Goal: Complete application form

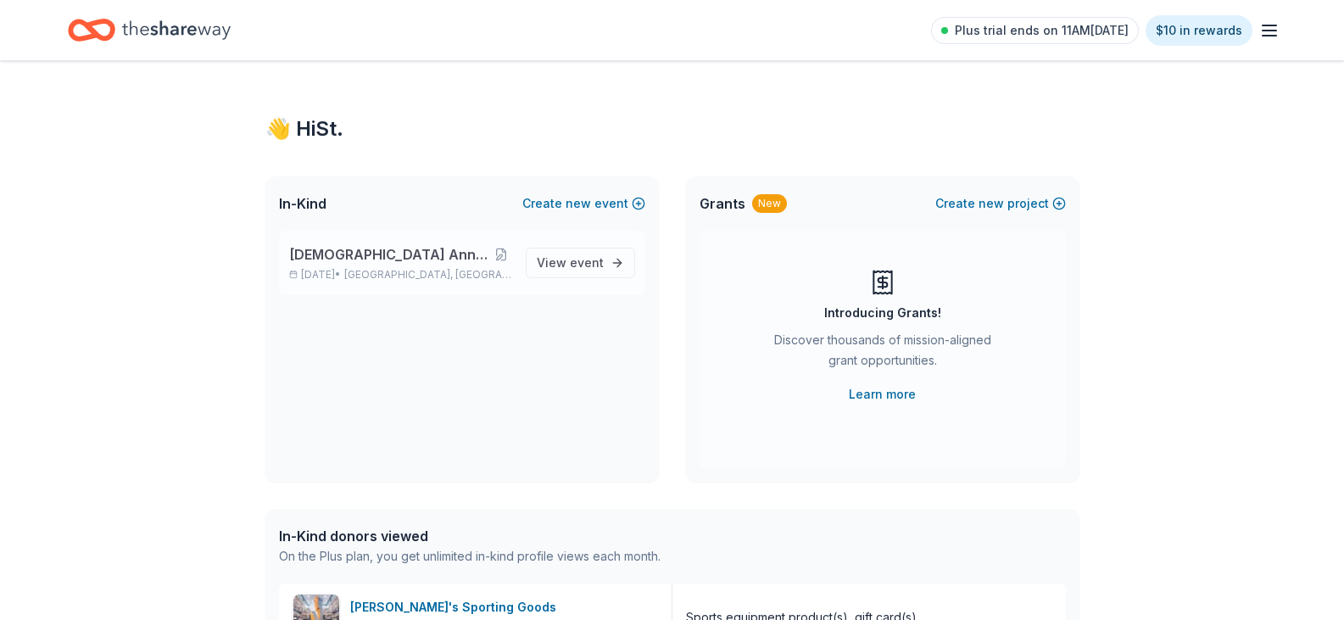
click at [414, 246] on span "[DEMOGRAPHIC_DATA] Anniversary Fundraiser" at bounding box center [390, 254] width 202 height 20
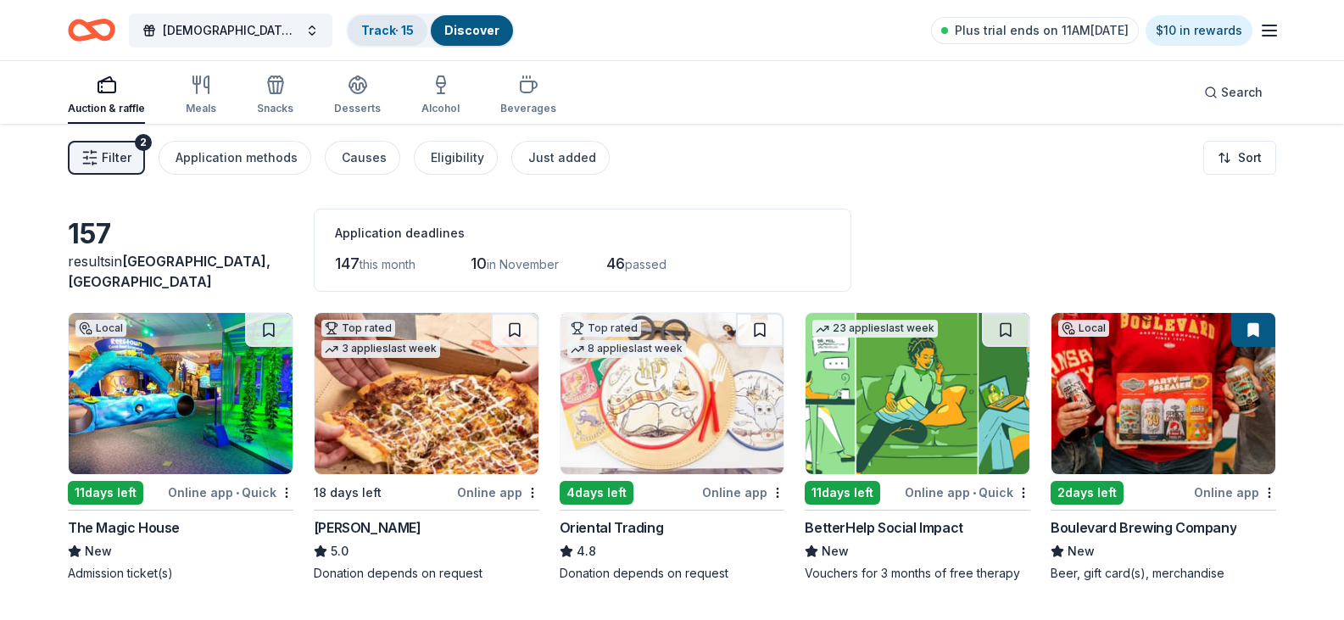
click at [376, 28] on link "Track · 15" at bounding box center [387, 30] width 53 height 14
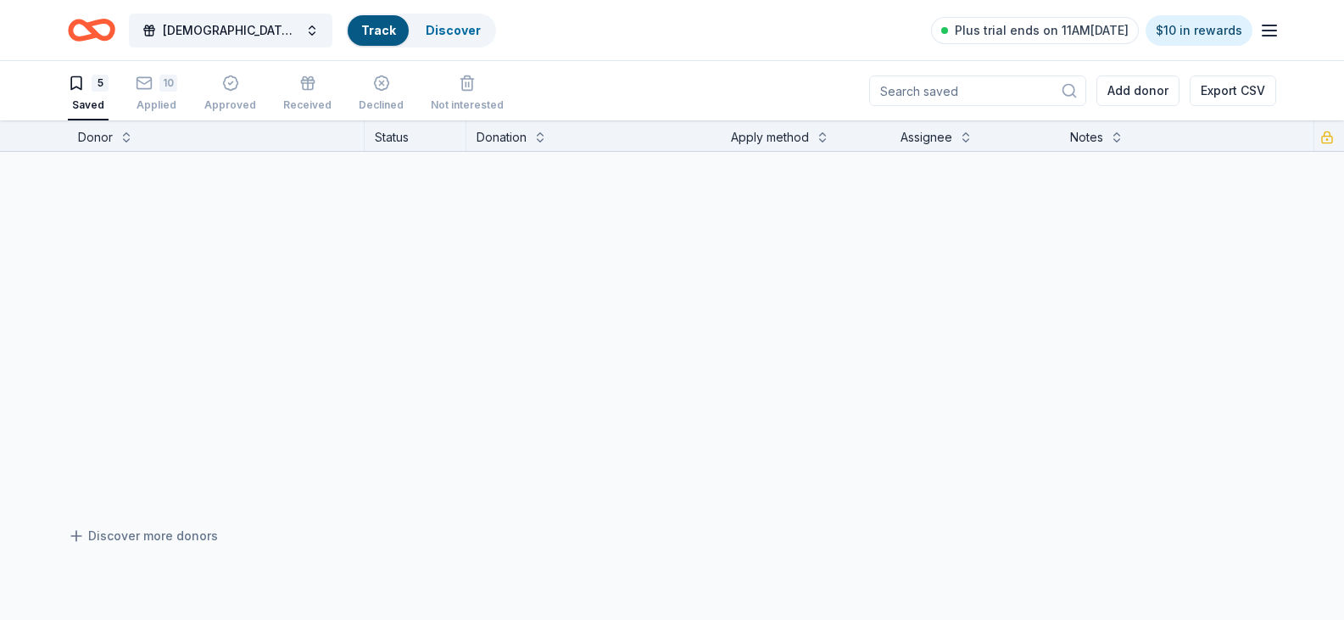
scroll to position [1, 0]
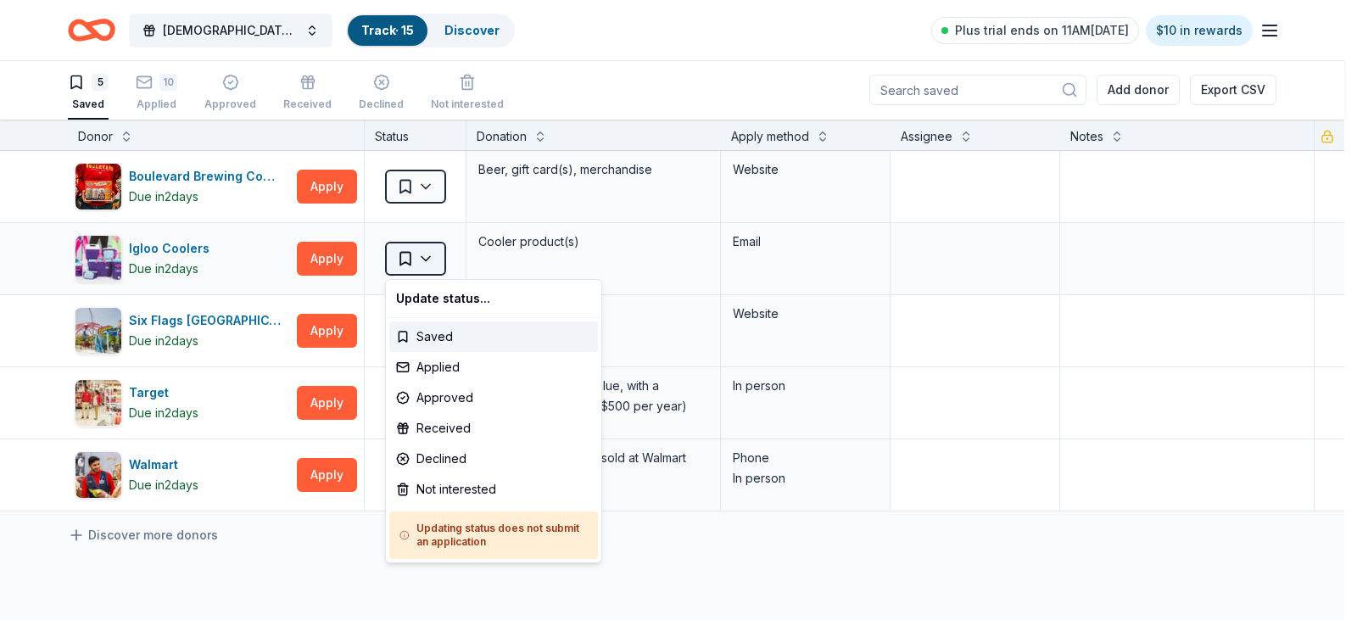
click at [428, 255] on html "[DEMOGRAPHIC_DATA] Anniversary Fundraiser Track · 15 Discover Plus trial ends o…" at bounding box center [678, 309] width 1357 height 620
click at [431, 365] on div "Applied" at bounding box center [493, 367] width 209 height 31
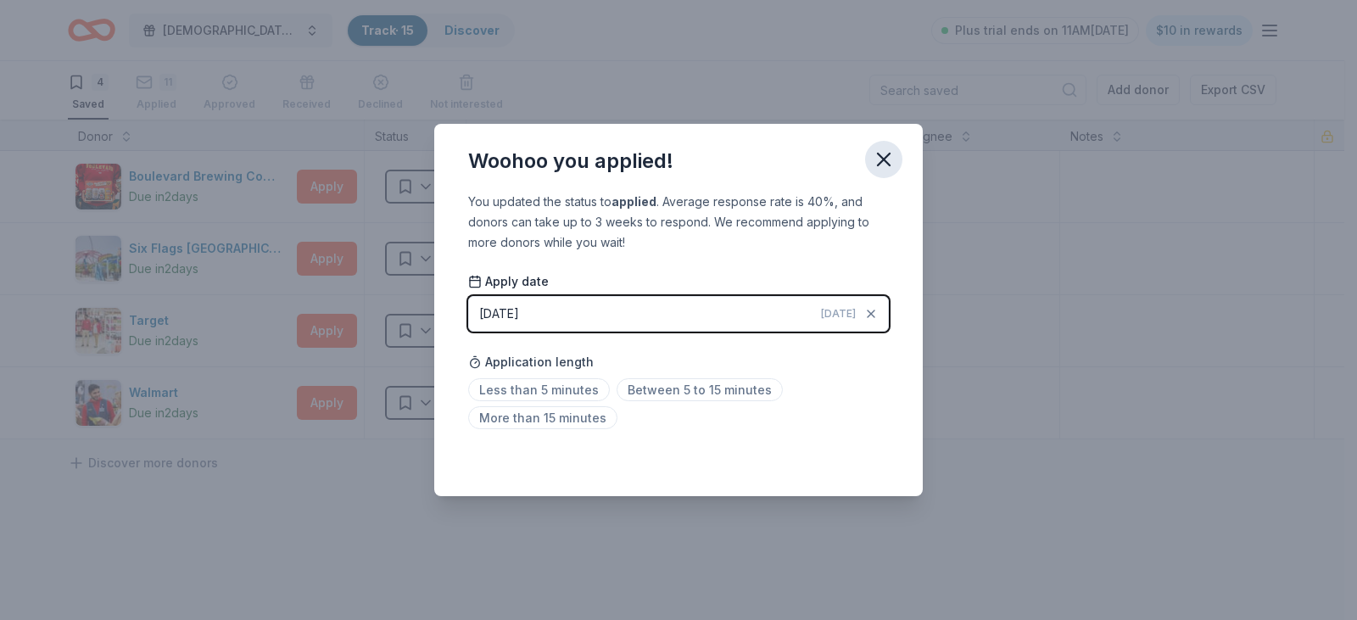
click at [881, 160] on icon "button" at bounding box center [884, 159] width 12 height 12
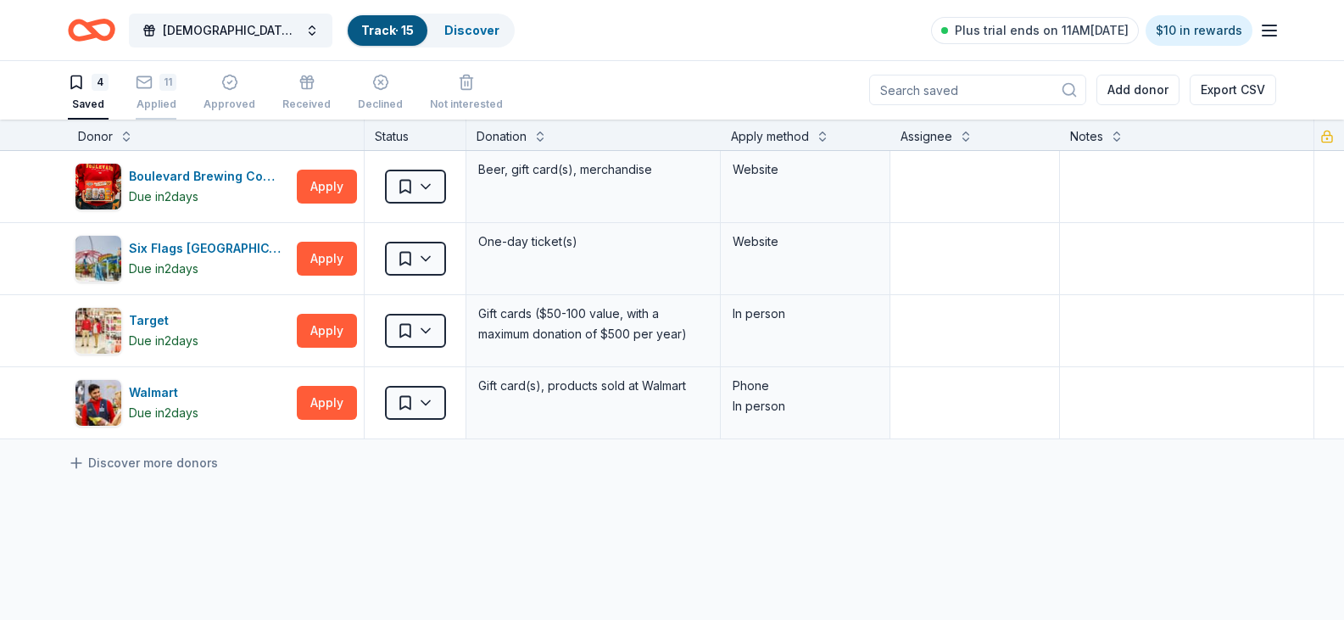
click at [155, 81] on div "11" at bounding box center [156, 72] width 41 height 17
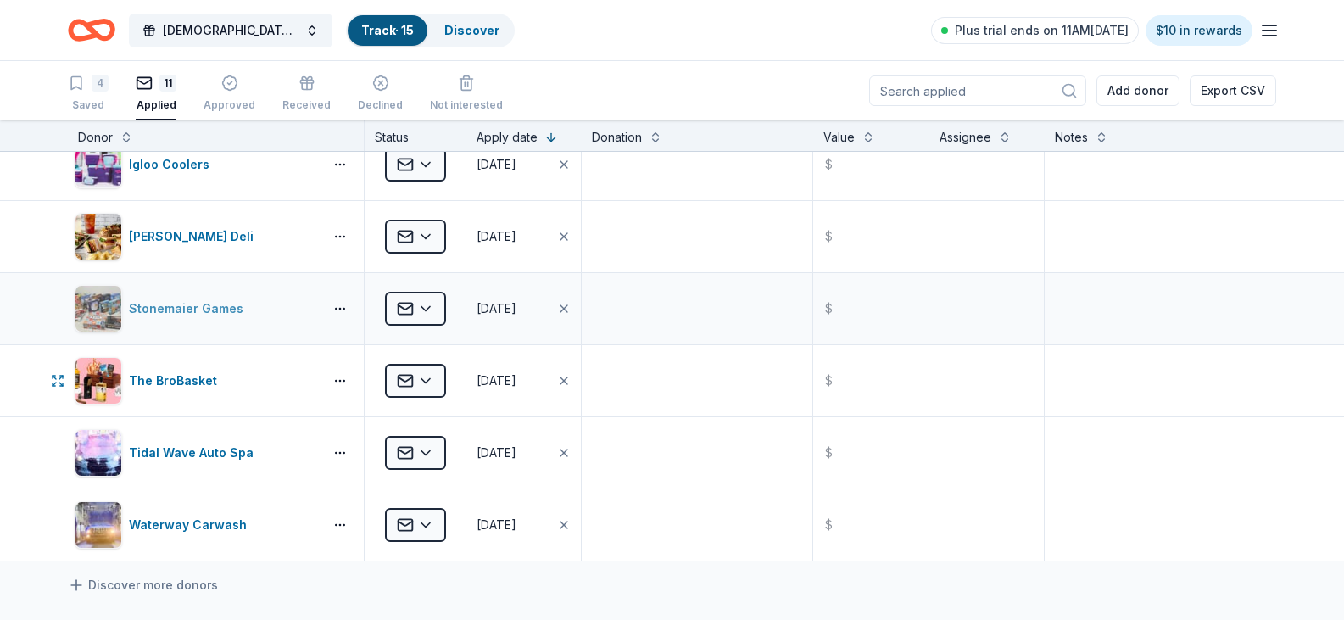
scroll to position [424, 0]
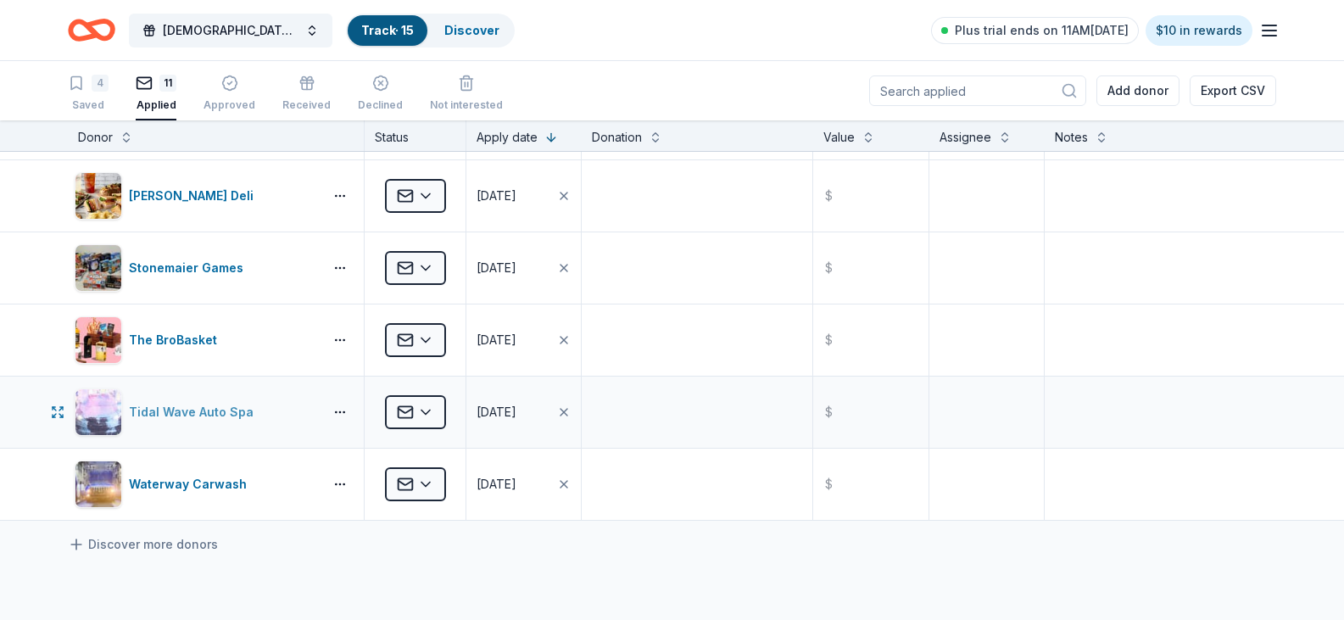
click at [214, 409] on div "Tidal Wave Auto Spa" at bounding box center [194, 412] width 131 height 20
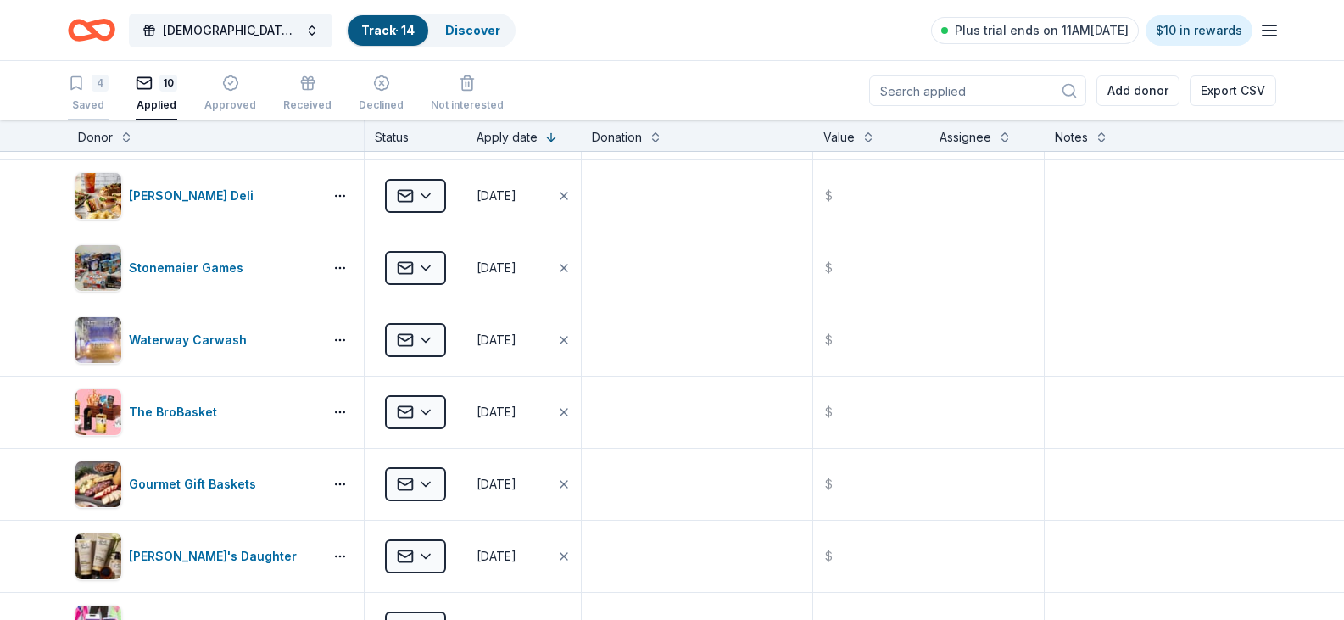
click at [92, 84] on div "4" at bounding box center [100, 83] width 17 height 17
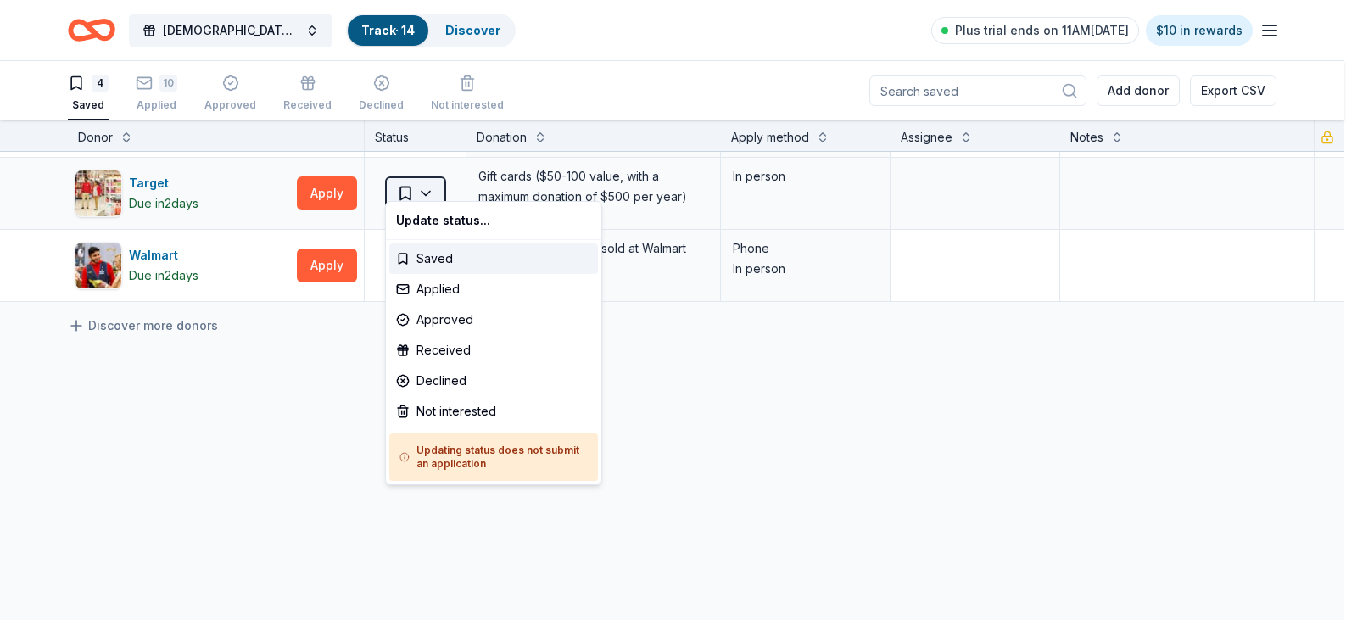
click at [423, 178] on html "[DEMOGRAPHIC_DATA] Anniversary Fundraiser Track · 14 Discover Plus trial ends o…" at bounding box center [678, 310] width 1357 height 620
click at [443, 415] on div "Not interested" at bounding box center [493, 411] width 209 height 31
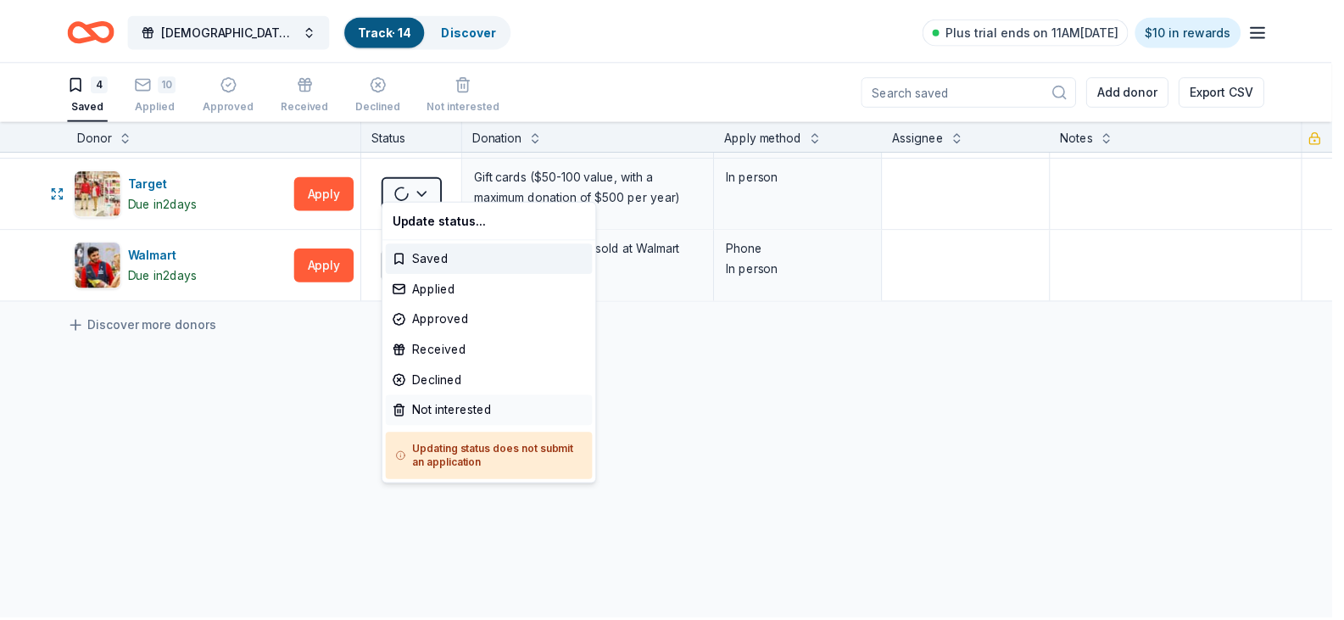
scroll to position [79, 0]
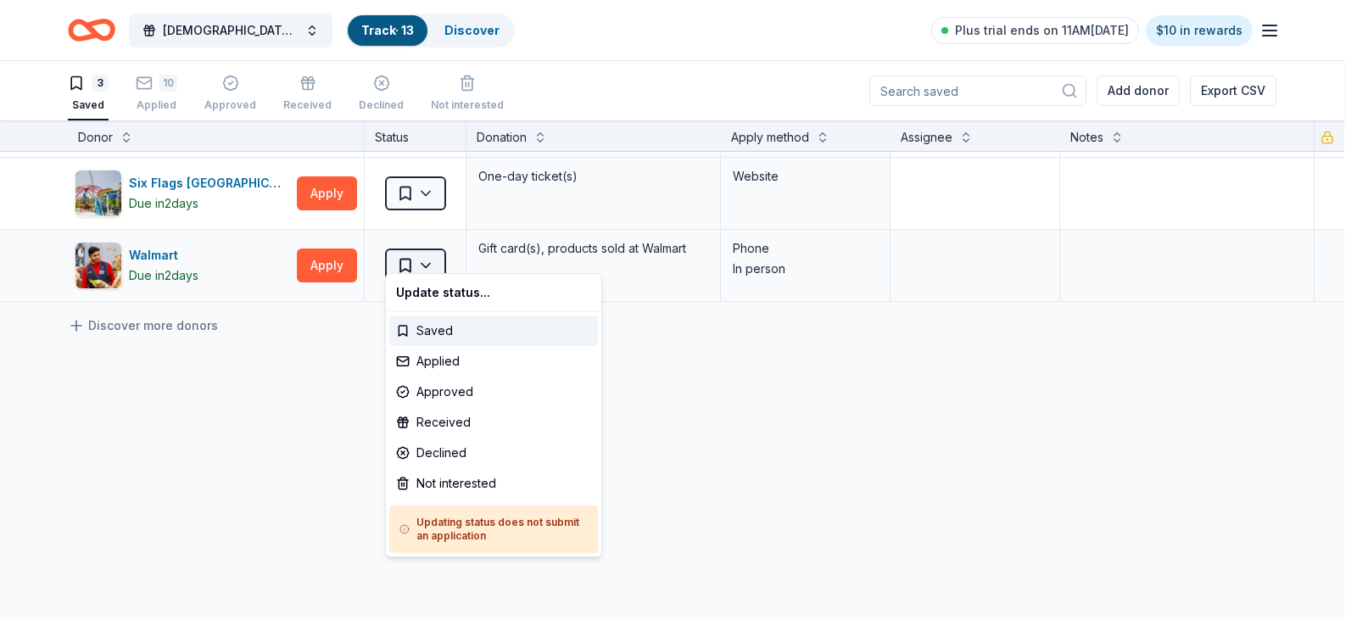
click at [434, 254] on html "[DEMOGRAPHIC_DATA] Anniversary Fundraiser Track · 13 Discover Plus trial ends o…" at bounding box center [678, 310] width 1357 height 620
click at [438, 480] on div "Not interested" at bounding box center [493, 483] width 209 height 31
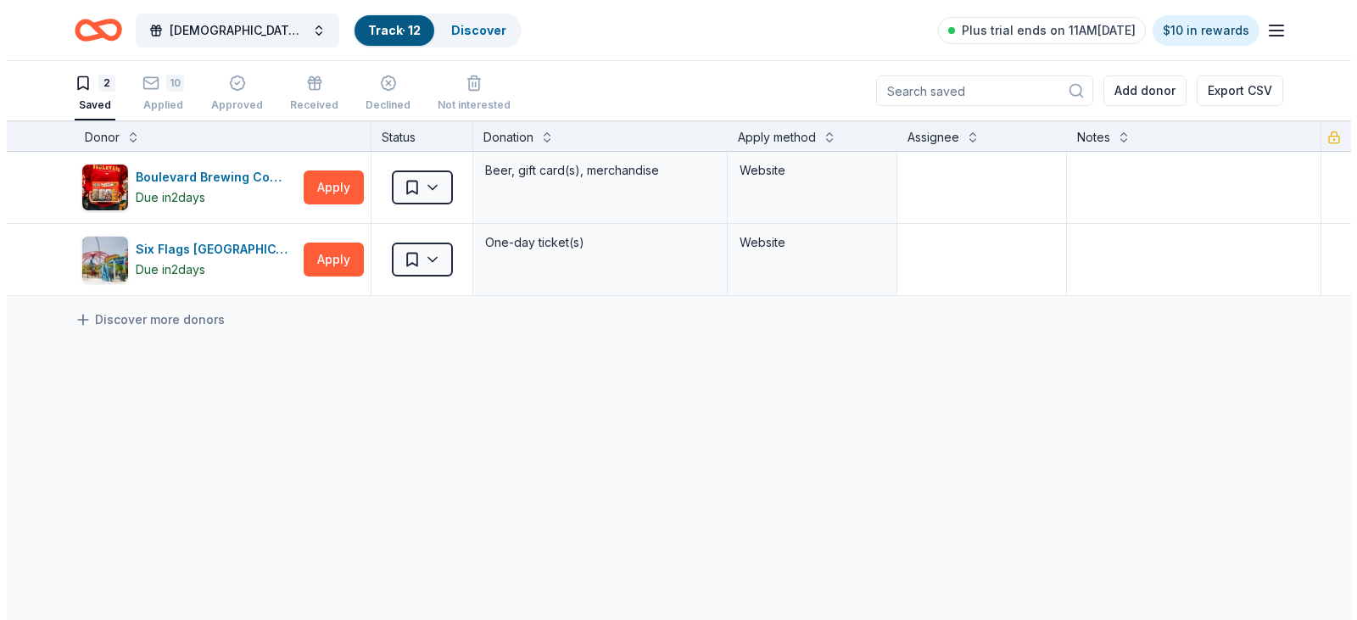
scroll to position [7, 0]
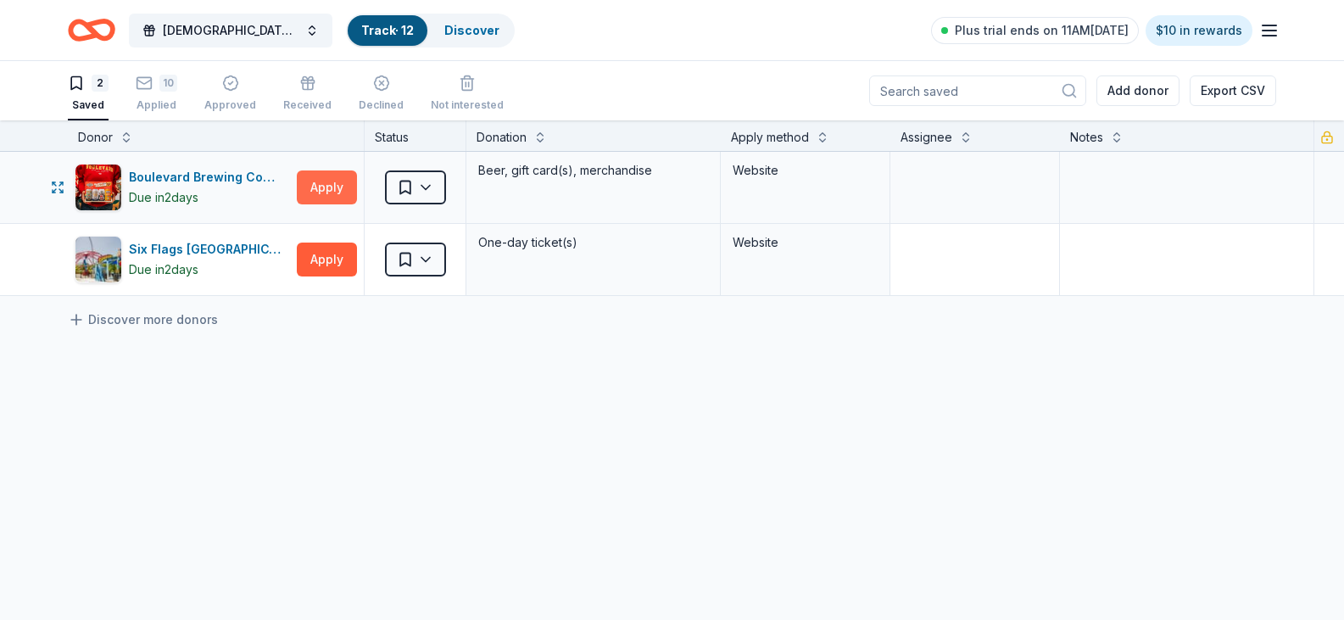
click at [328, 179] on button "Apply" at bounding box center [327, 187] width 60 height 34
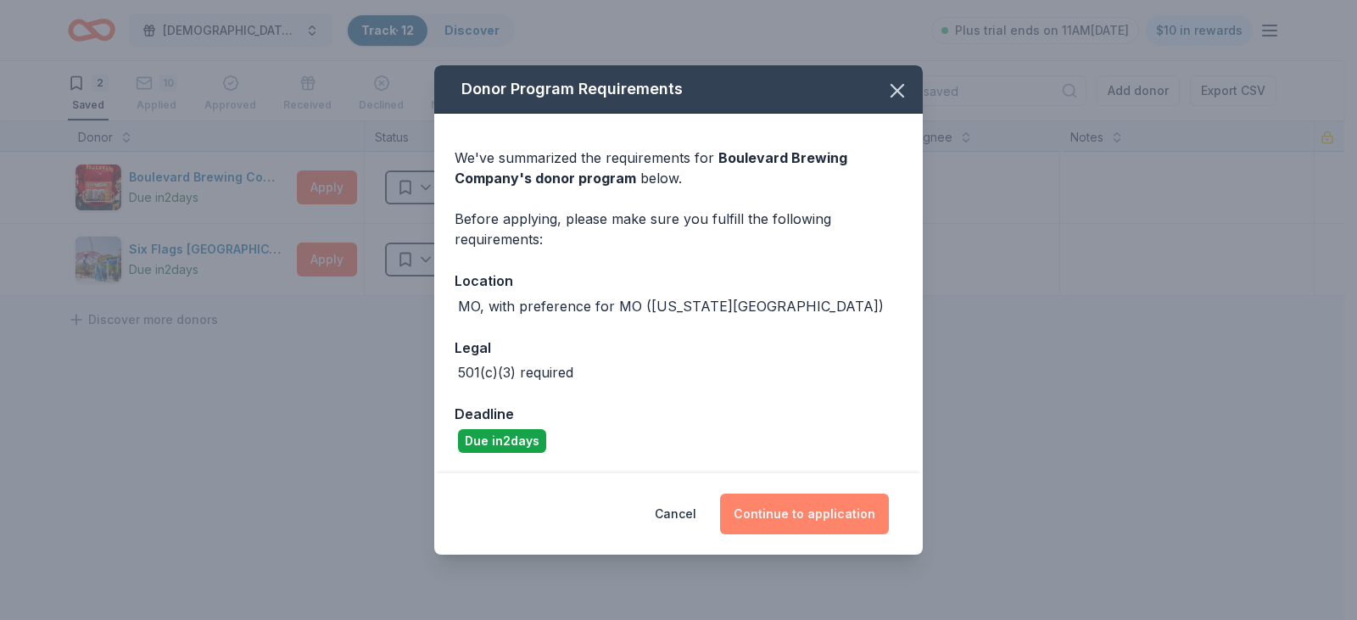
click at [794, 518] on button "Continue to application" at bounding box center [804, 513] width 169 height 41
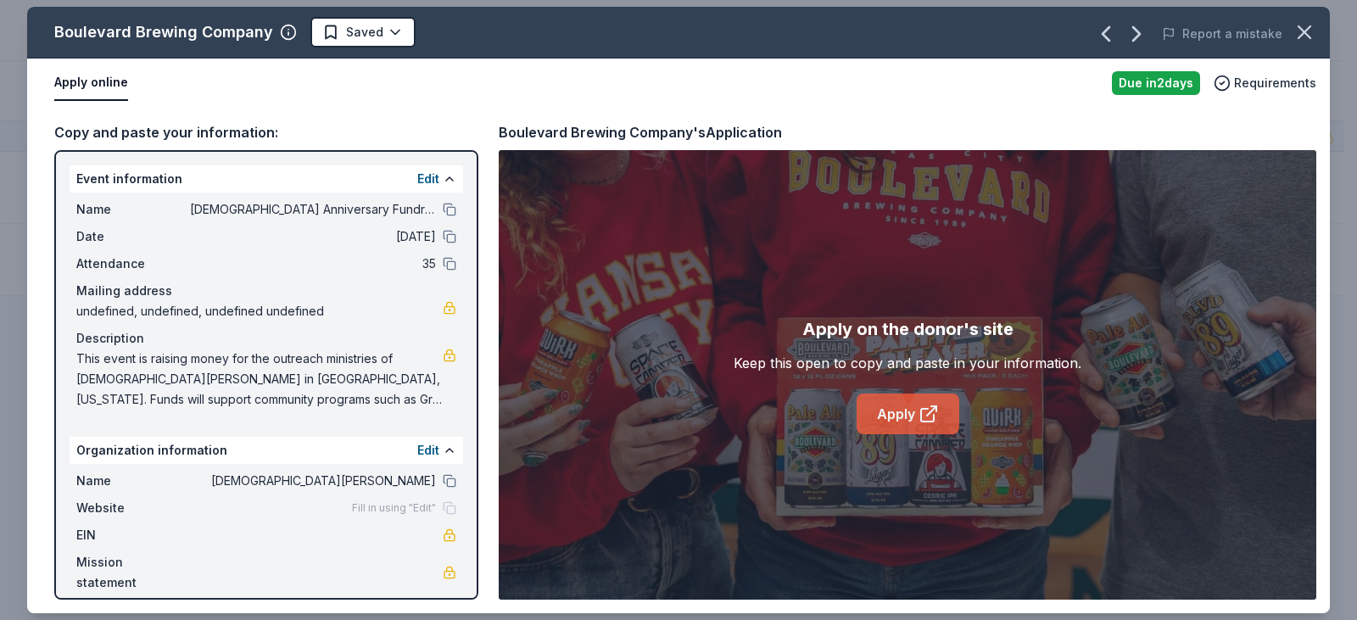
click at [913, 407] on link "Apply" at bounding box center [907, 413] width 103 height 41
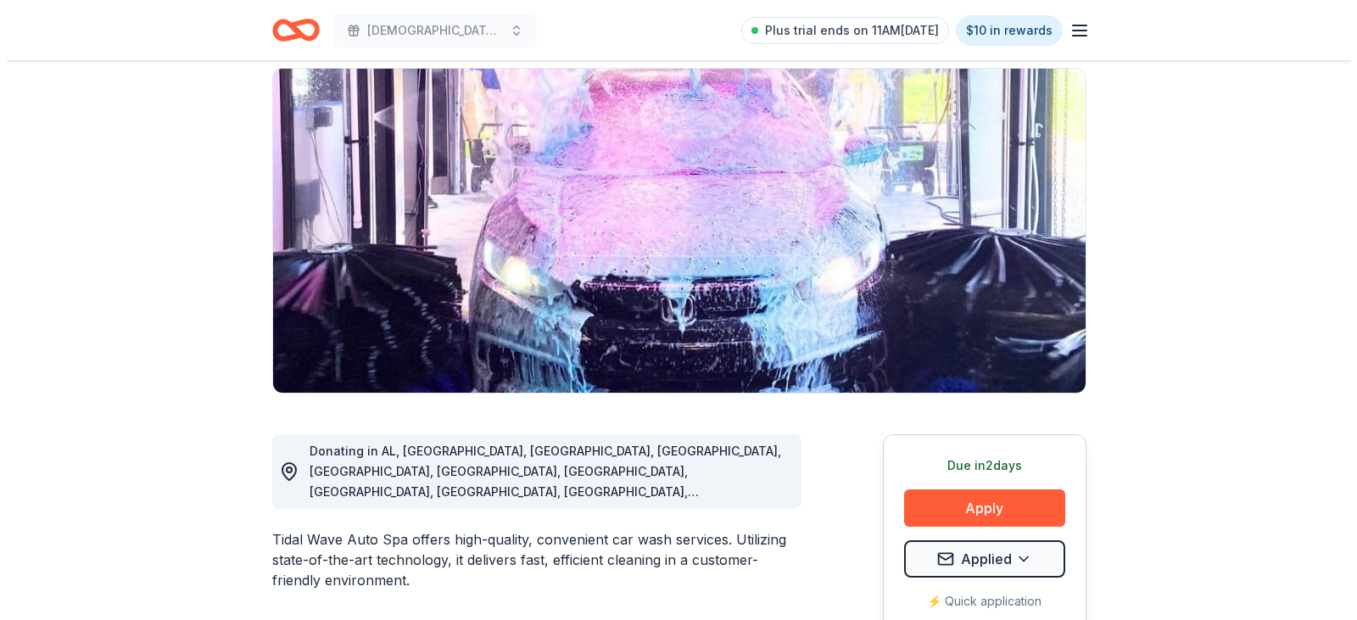
scroll to position [254, 0]
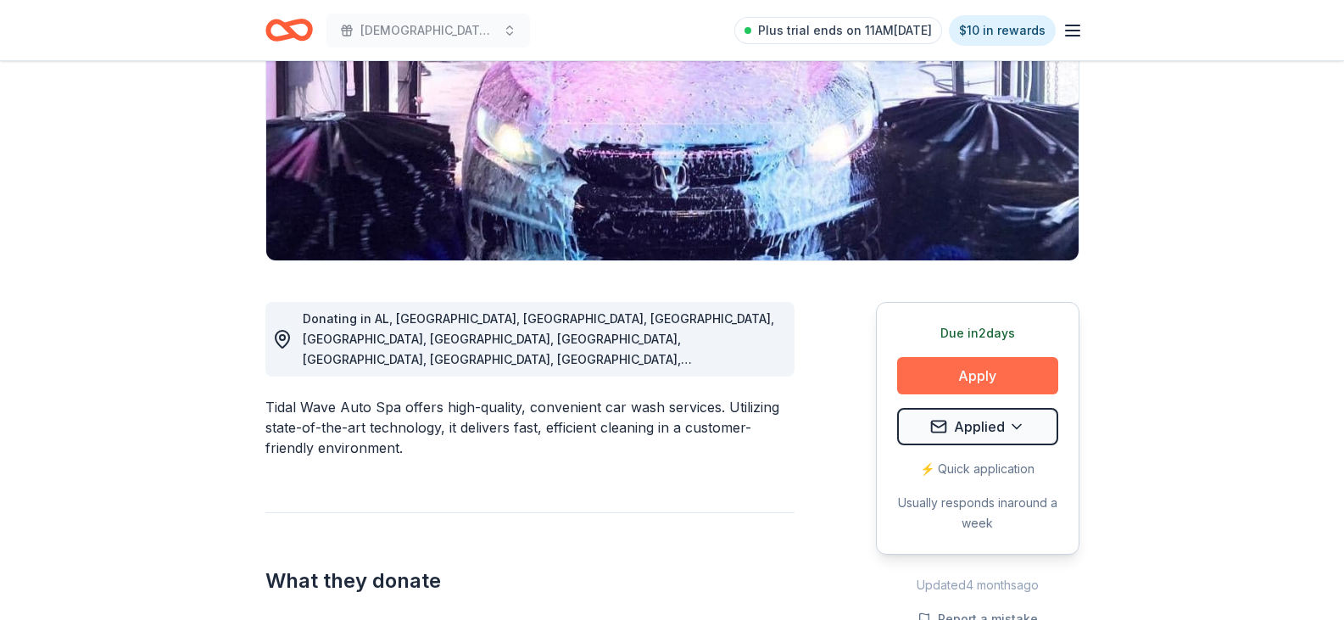
click at [997, 371] on button "Apply" at bounding box center [977, 375] width 161 height 37
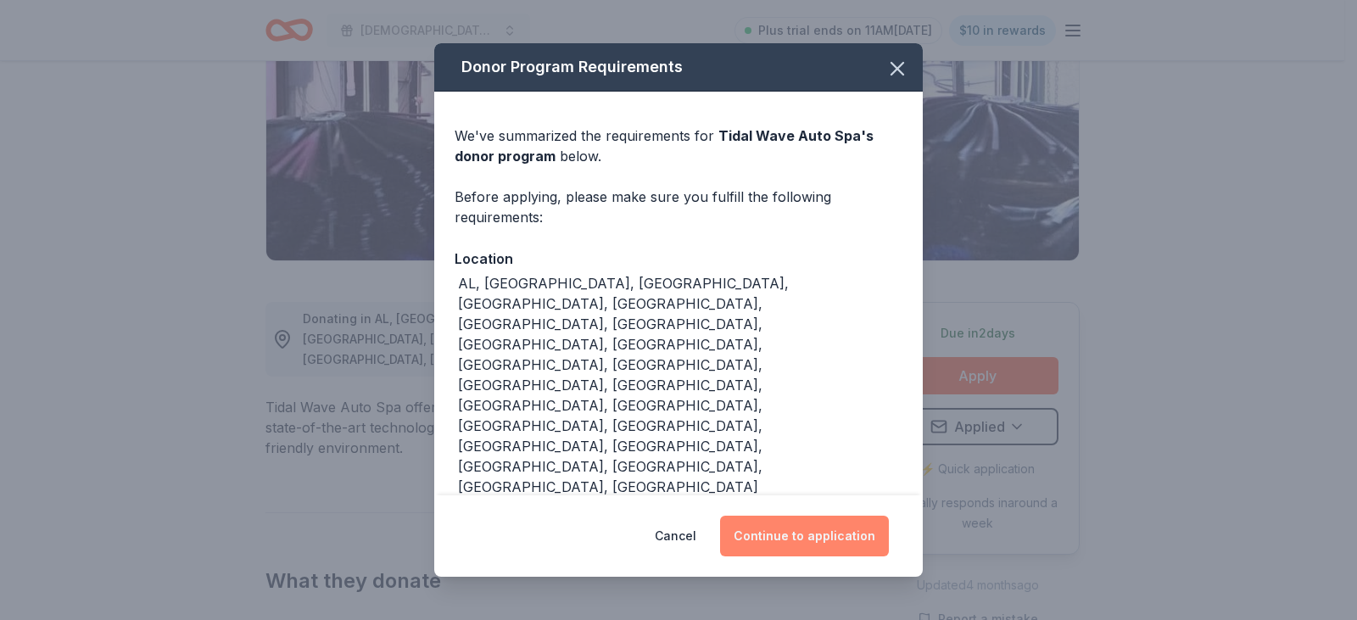
click at [798, 524] on button "Continue to application" at bounding box center [804, 535] width 169 height 41
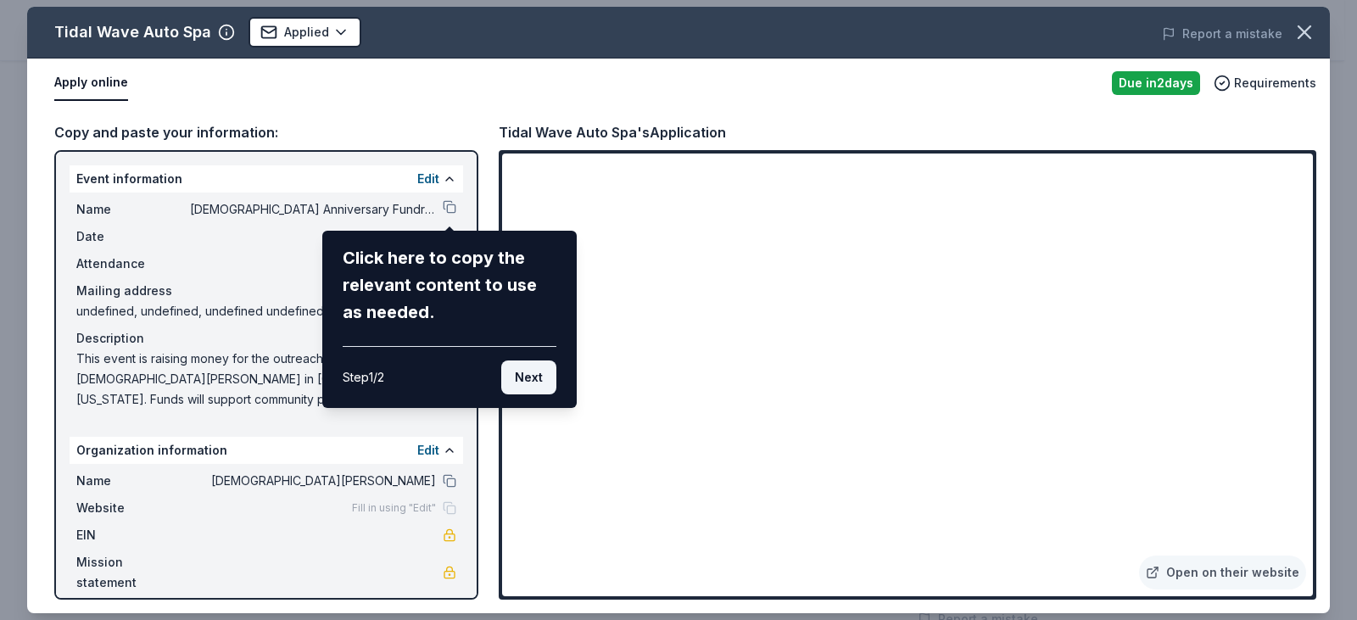
click at [534, 379] on button "Next" at bounding box center [528, 377] width 55 height 34
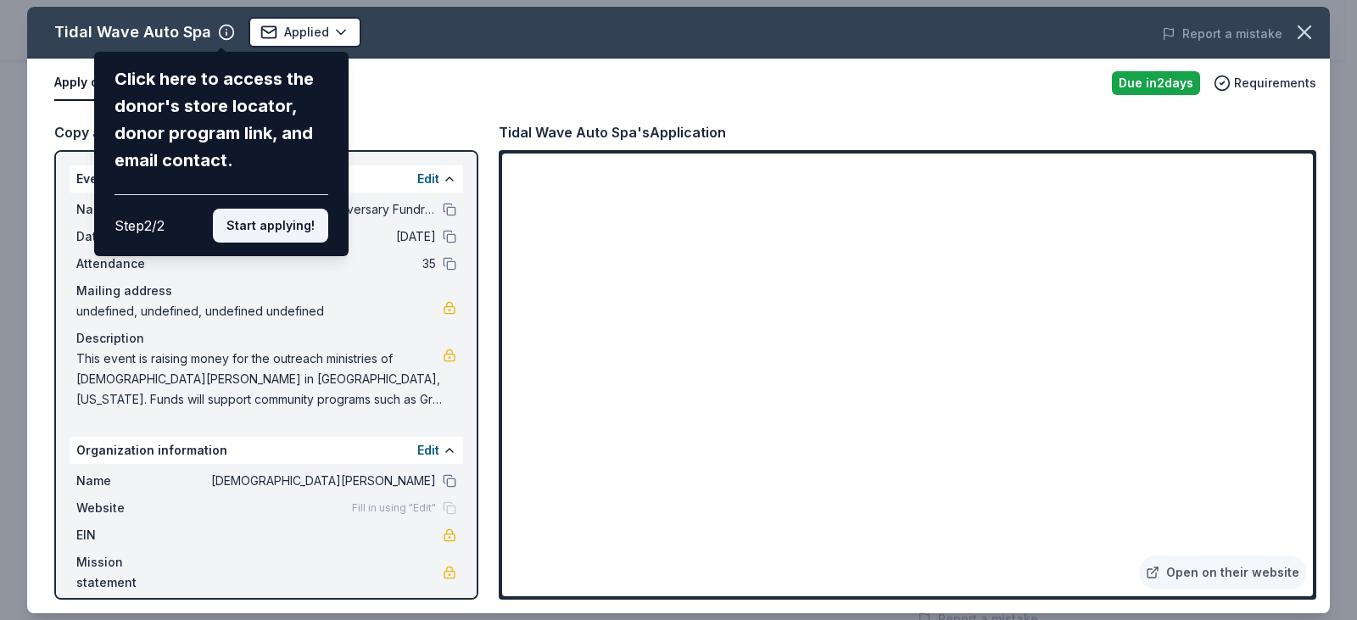
click at [291, 225] on button "Start applying!" at bounding box center [270, 226] width 115 height 34
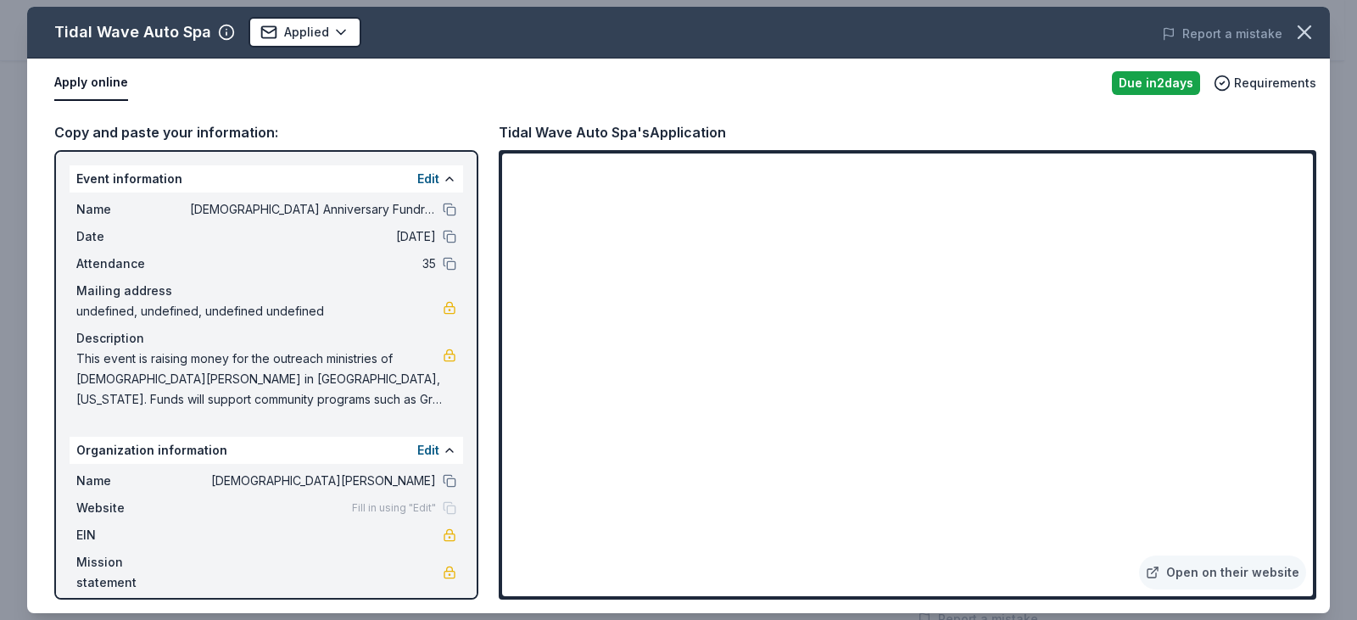
click at [415, 496] on div "Name St. Philip’s Evangelical Lutheran Church Website Fill in using "Edit" EIN …" at bounding box center [266, 532] width 393 height 136
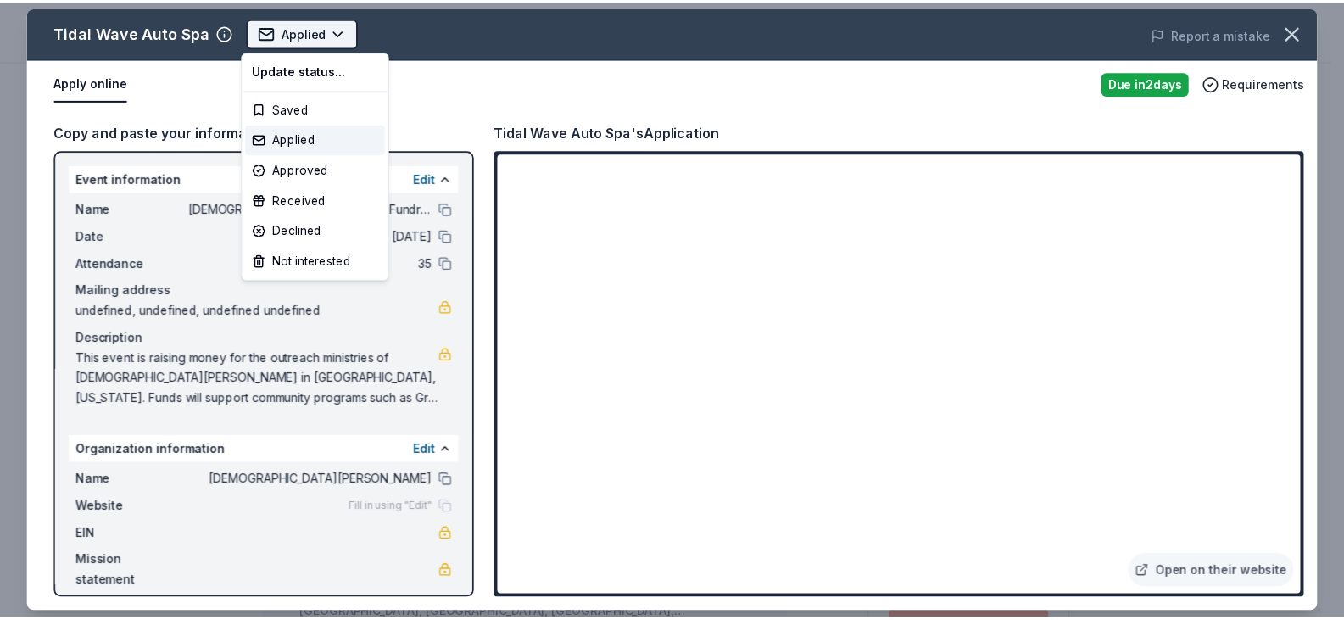
scroll to position [0, 0]
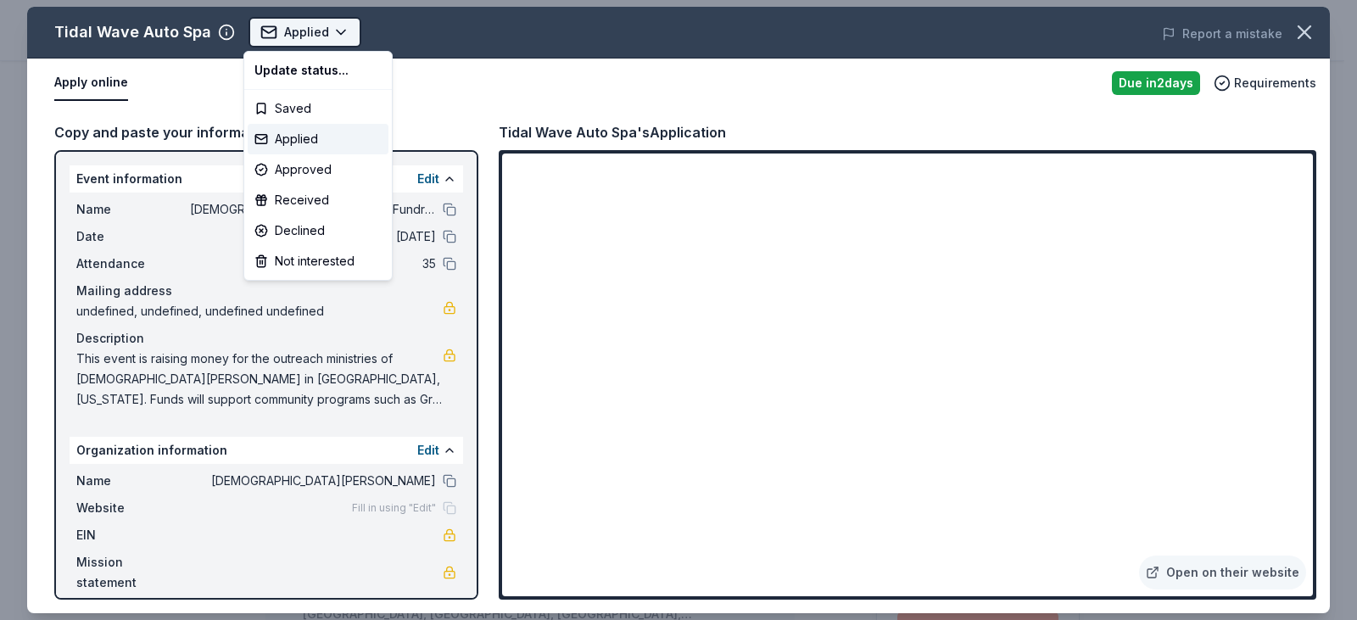
click at [341, 32] on body "Church Anniversary Fundraiser Applied Apply Due in 2 days Share Tidal Wave Auto…" at bounding box center [672, 310] width 1344 height 620
click at [321, 265] on div "Not interested" at bounding box center [318, 261] width 141 height 31
